Goal: Find specific page/section: Find specific page/section

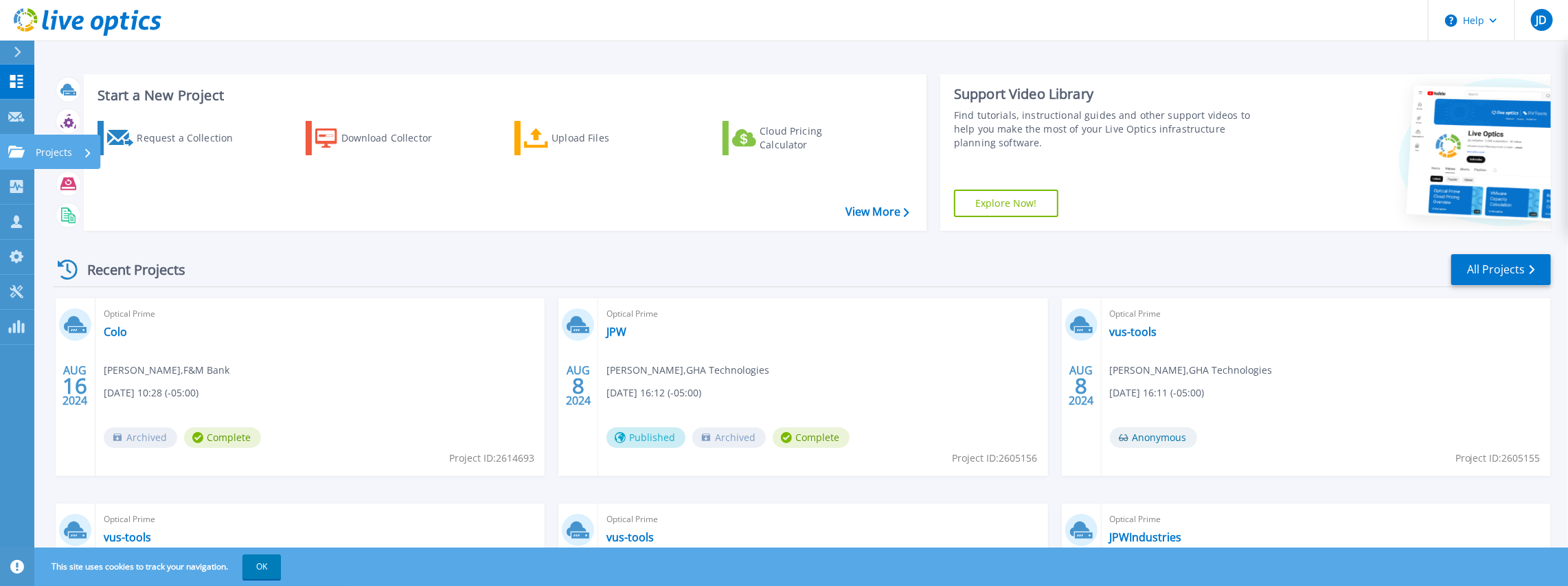
click at [14, 157] on icon at bounding box center [16, 151] width 16 height 11
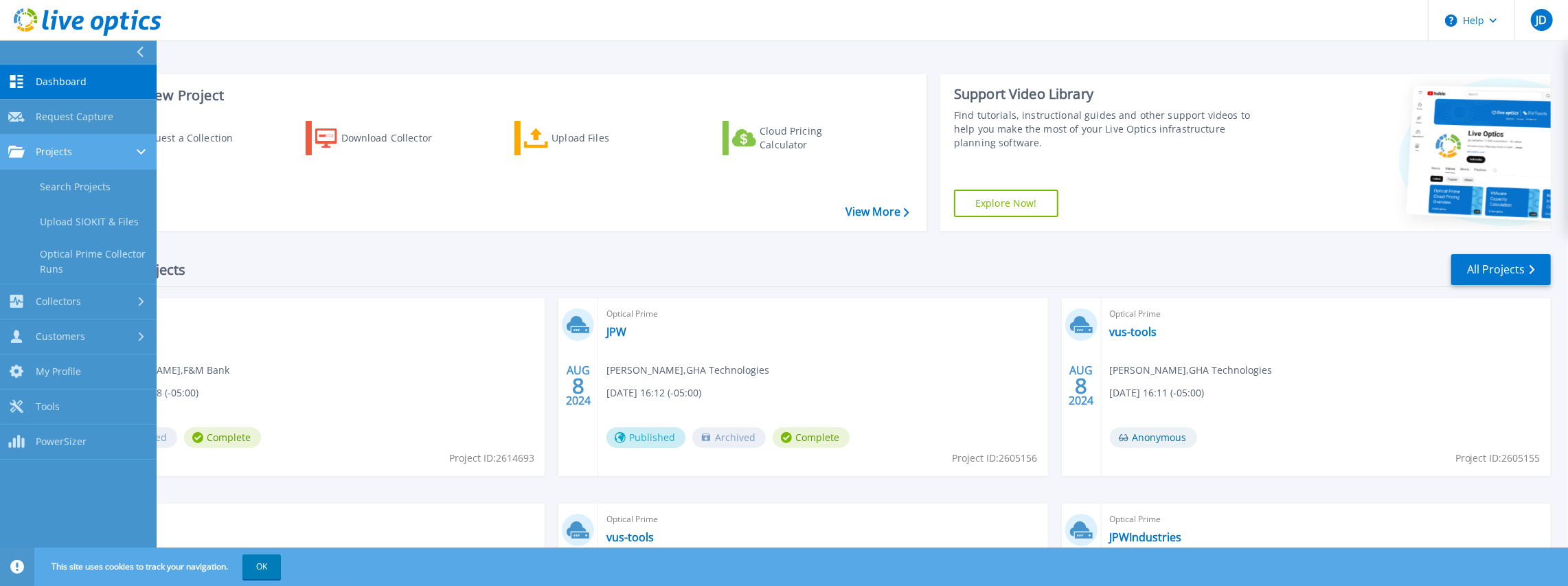
click at [102, 155] on div "Projects" at bounding box center [78, 151] width 140 height 12
click at [79, 149] on div "Projects" at bounding box center [78, 151] width 140 height 12
click at [79, 183] on link "Search Projects" at bounding box center [78, 187] width 157 height 35
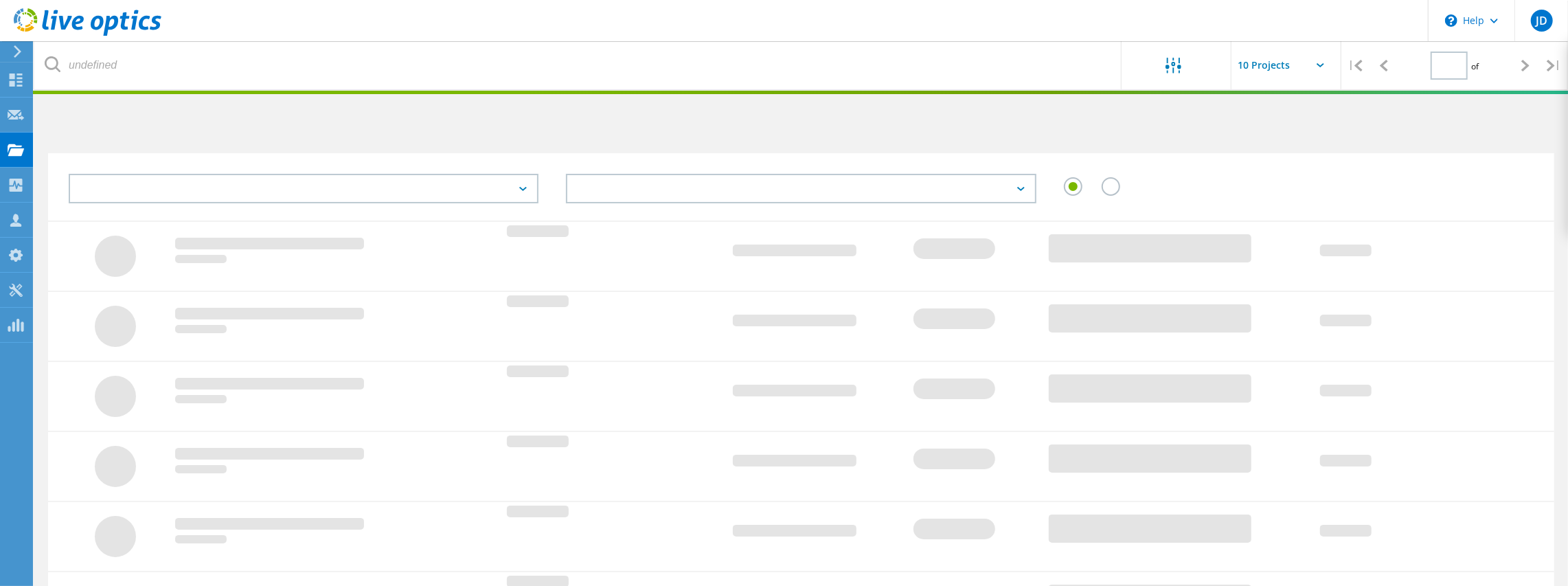
type input "1"
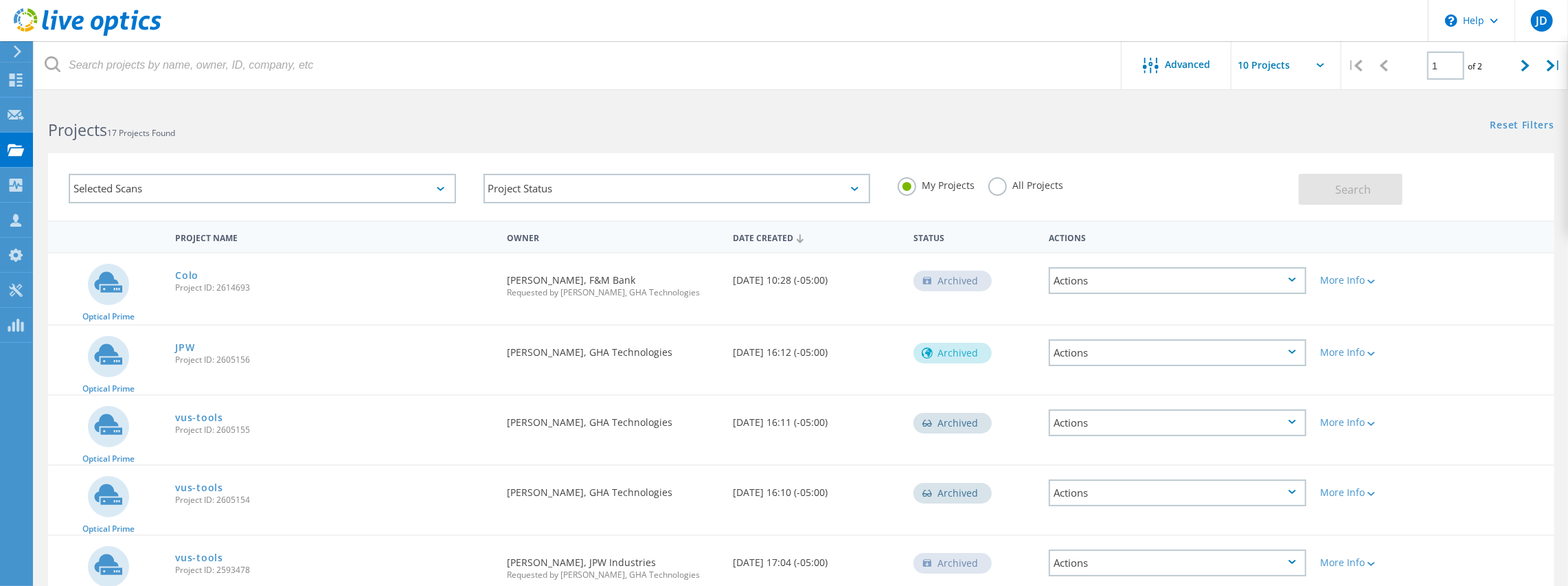
click at [1329, 61] on input "text" at bounding box center [1300, 65] width 137 height 48
click at [1298, 128] on div "Show 20 Projects" at bounding box center [1300, 124] width 136 height 23
type input "Show 20 Projects"
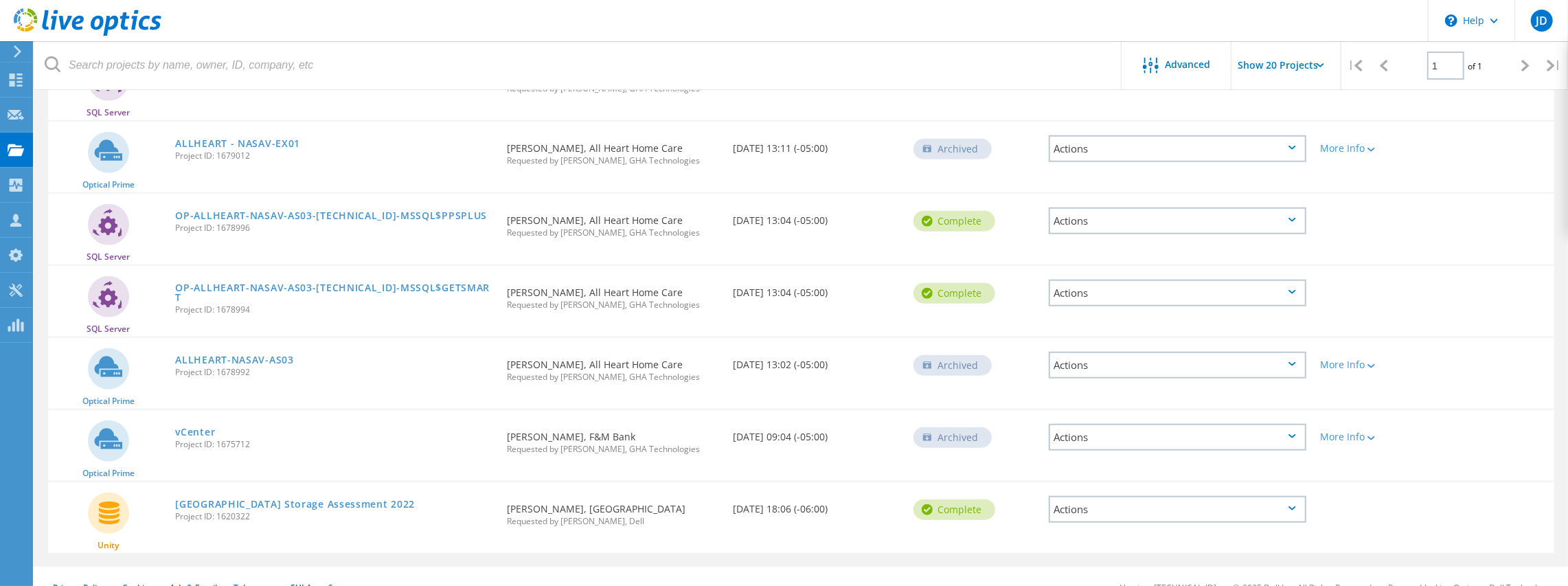
scroll to position [940, 0]
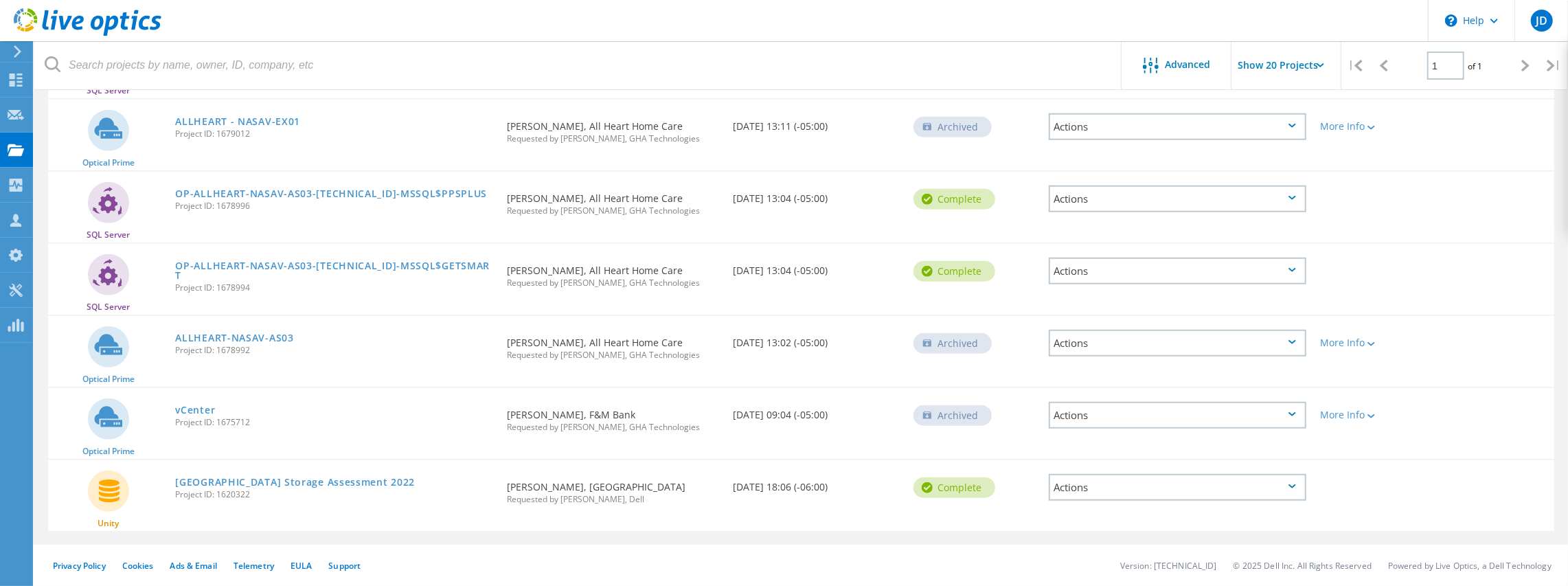
click at [107, 494] on icon at bounding box center [108, 491] width 20 height 23
click at [207, 483] on link "[GEOGRAPHIC_DATA] Storage Assessment 2022" at bounding box center [295, 483] width 240 height 10
